Goal: Transaction & Acquisition: Subscribe to service/newsletter

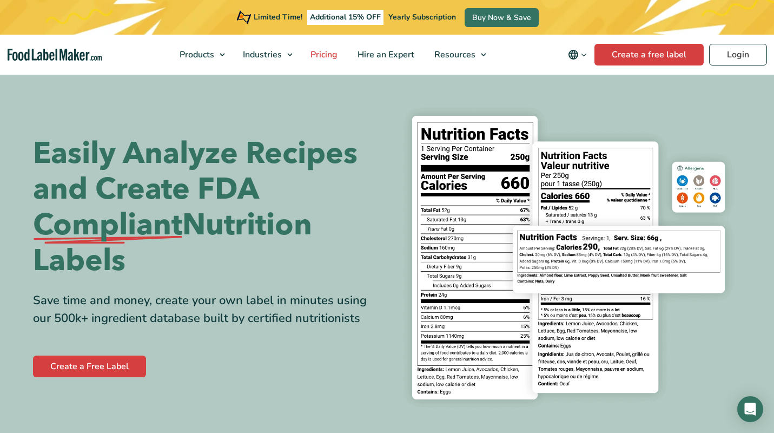
click at [331, 55] on span "Pricing" at bounding box center [322, 55] width 31 height 12
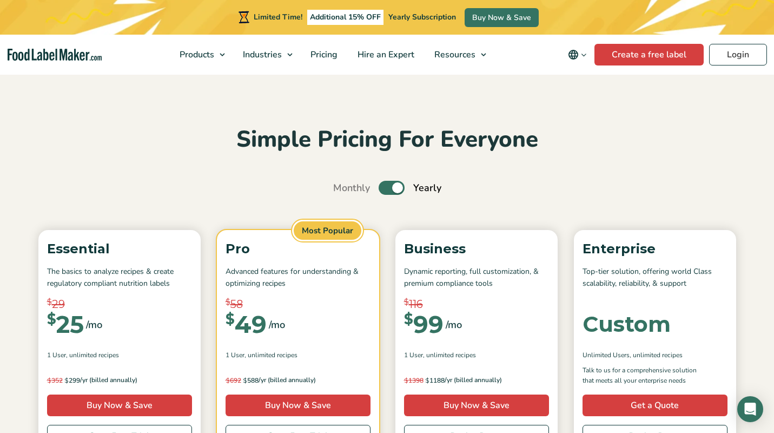
click at [393, 190] on label "Toggle" at bounding box center [392, 188] width 26 height 14
click at [342, 190] on input "Toggle" at bounding box center [338, 187] width 7 height 7
checkbox input "false"
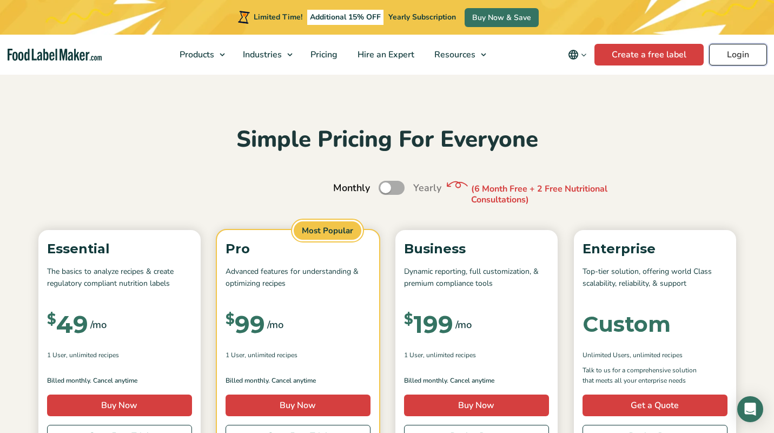
click at [743, 48] on link "Login" at bounding box center [738, 55] width 58 height 22
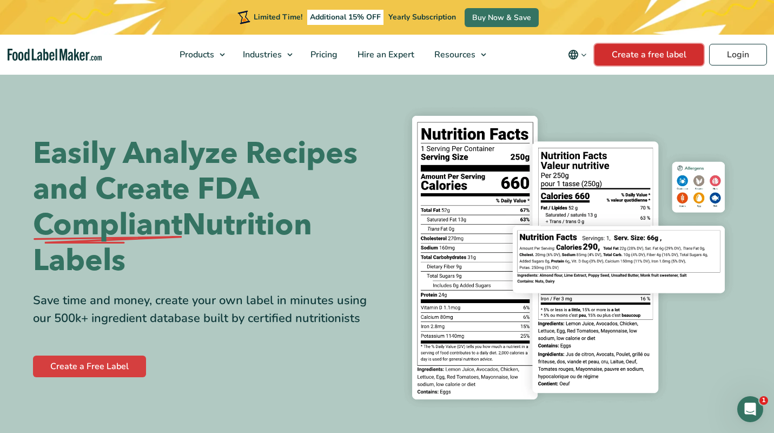
click at [619, 50] on link "Create a free label" at bounding box center [648, 55] width 109 height 22
